Goal: Navigation & Orientation: Find specific page/section

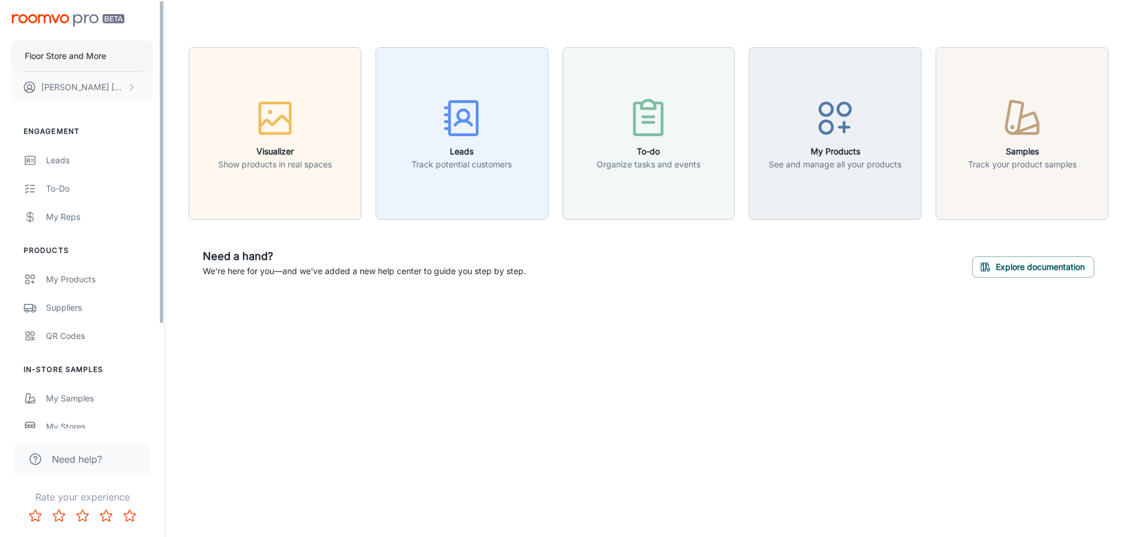
click at [90, 53] on p "Floor Store and More" at bounding box center [65, 56] width 81 height 13
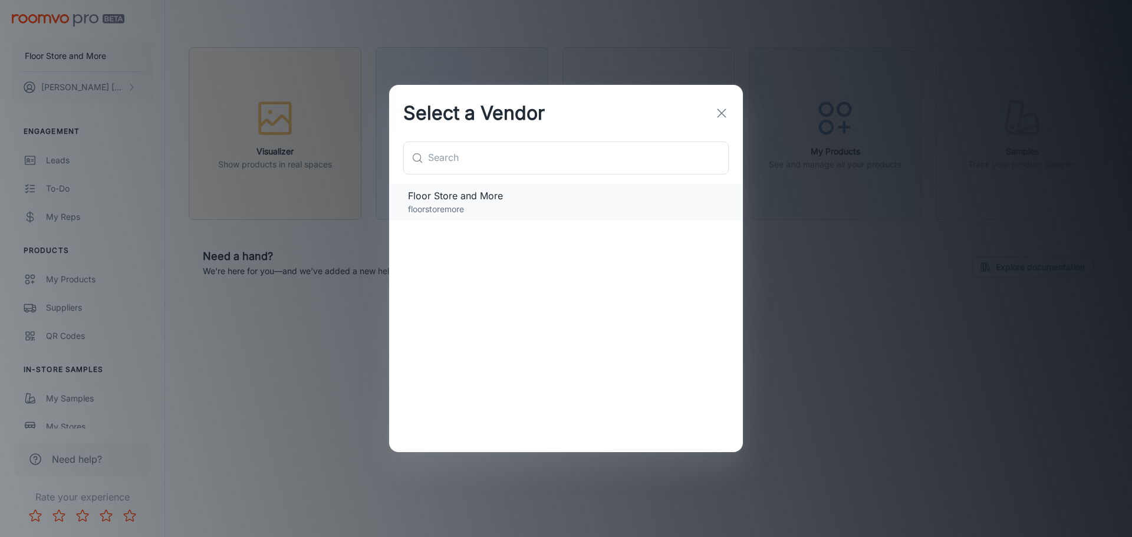
click at [535, 205] on p "floorstoremore" at bounding box center [566, 209] width 316 height 13
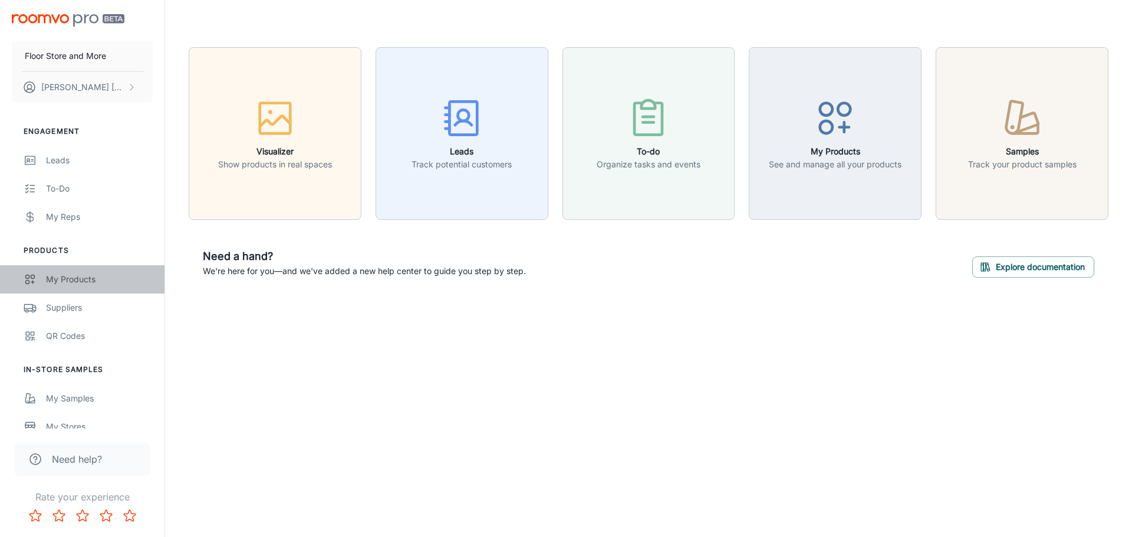
click at [84, 281] on div "My Products" at bounding box center [99, 279] width 107 height 13
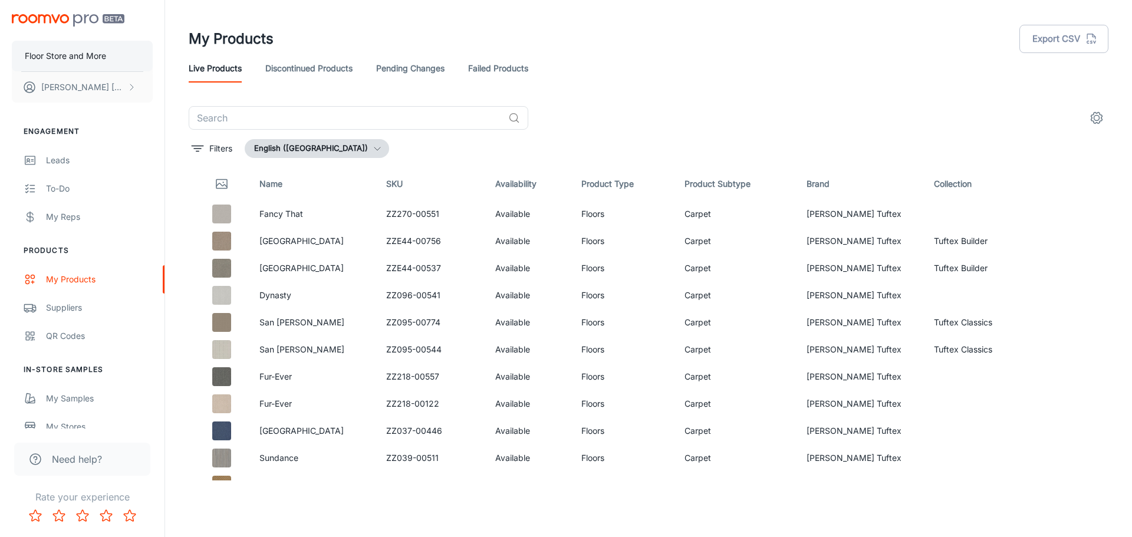
click at [62, 55] on p "Floor Store and More" at bounding box center [65, 56] width 81 height 13
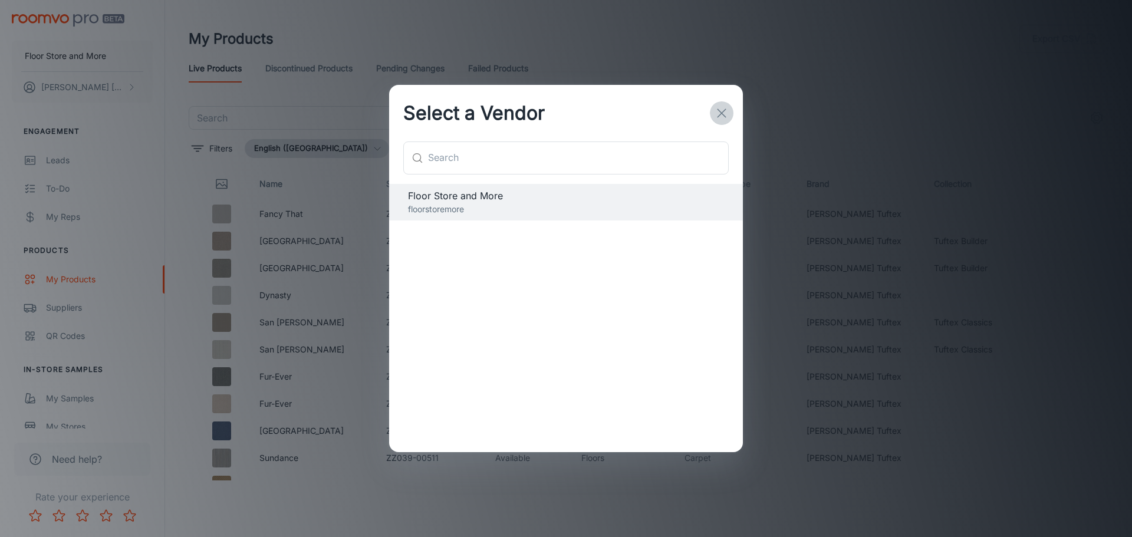
click at [721, 111] on icon "button" at bounding box center [722, 113] width 14 height 14
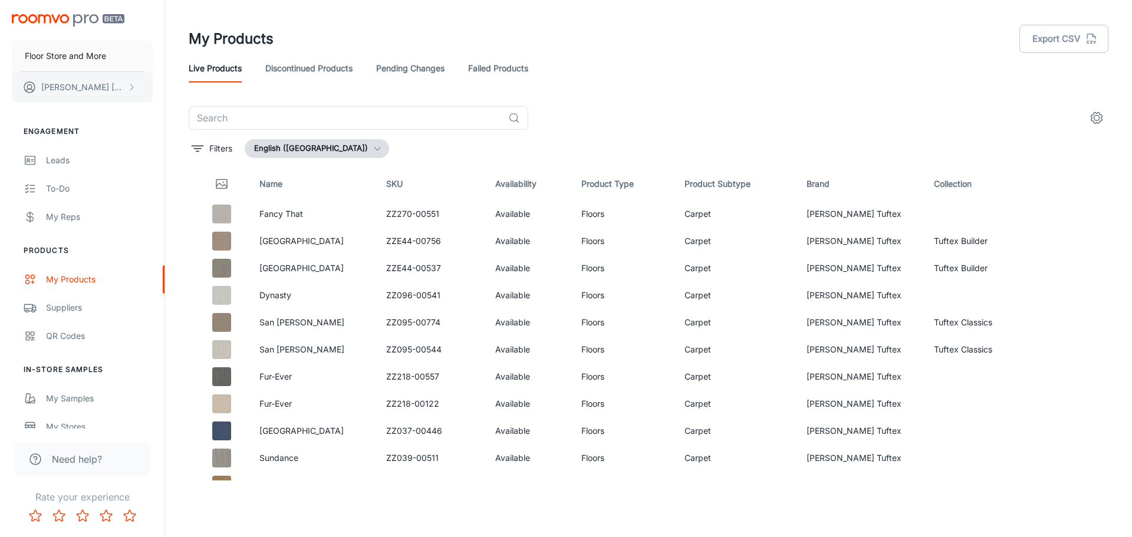
click at [50, 81] on p "[PERSON_NAME]" at bounding box center [82, 87] width 83 height 13
click at [73, 62] on div at bounding box center [566, 268] width 1132 height 537
click at [69, 20] on img "scrollable content" at bounding box center [68, 20] width 113 height 12
